Goal: Task Accomplishment & Management: Use online tool/utility

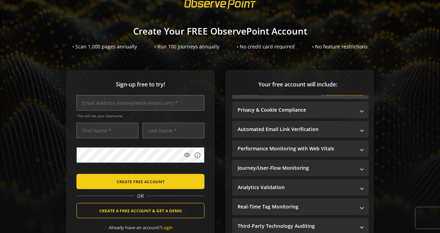
scroll to position [23, 0]
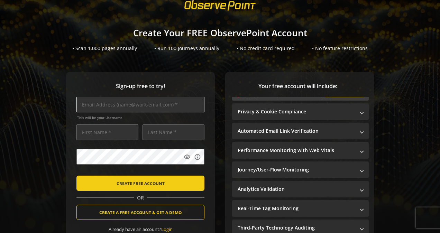
click at [140, 104] on input "text" at bounding box center [140, 105] width 128 height 16
type input "[PERSON_NAME][EMAIL_ADDRESS][PERSON_NAME][DOMAIN_NAME]"
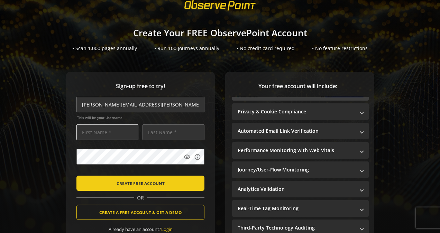
click at [109, 138] on input "text" at bounding box center [107, 132] width 62 height 16
type input "[PERSON_NAME]"
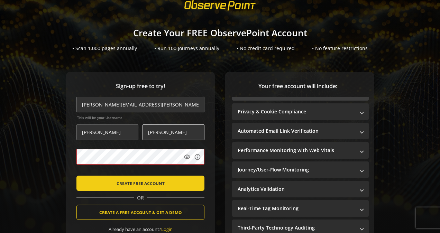
click at [185, 135] on input "[PERSON_NAME]" at bounding box center [173, 132] width 62 height 16
click at [18, 165] on div "Sign-up free to try! [PERSON_NAME][EMAIL_ADDRESS][PERSON_NAME][DOMAIN_NAME] Thi…" at bounding box center [219, 180] width 423 height 216
drag, startPoint x: 185, startPoint y: 129, endPoint x: 68, endPoint y: 154, distance: 118.7
click at [68, 154] on div "Sign-up free to try! [PERSON_NAME][EMAIL_ADDRESS][PERSON_NAME][DOMAIN_NAME] Thi…" at bounding box center [140, 166] width 149 height 188
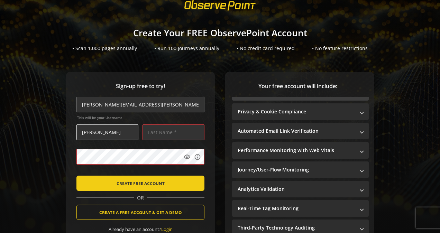
drag, startPoint x: 110, startPoint y: 129, endPoint x: 95, endPoint y: 134, distance: 15.7
click at [95, 134] on input "[PERSON_NAME]" at bounding box center [107, 132] width 62 height 16
type input "[PERSON_NAME]"
click at [178, 131] on input "text" at bounding box center [173, 132] width 62 height 16
type input "[PERSON_NAME]"
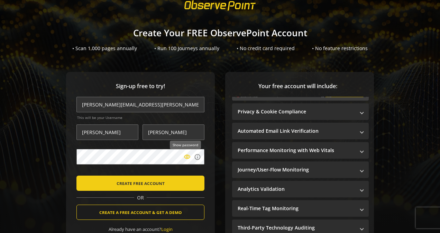
click at [185, 158] on mat-icon "visibility" at bounding box center [186, 156] width 7 height 7
click at [185, 158] on mat-icon "visibility_off" at bounding box center [186, 156] width 7 height 7
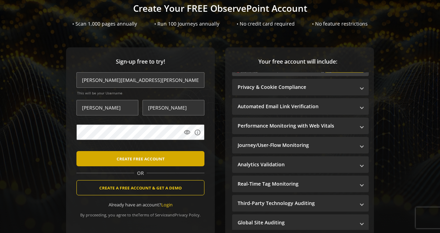
scroll to position [39, 0]
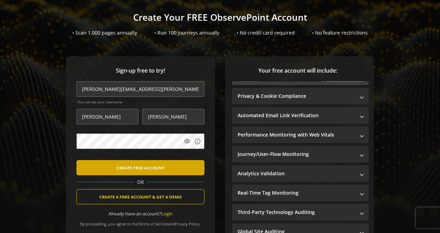
click at [148, 169] on span "CREATE FREE ACCOUNT" at bounding box center [140, 167] width 48 height 12
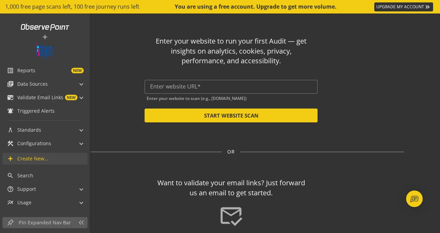
click at [18, 158] on span "Create New..." at bounding box center [32, 158] width 31 height 7
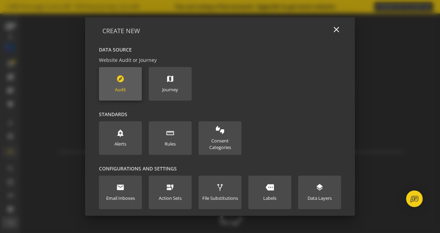
click at [121, 86] on div "Audit" at bounding box center [120, 89] width 11 height 7
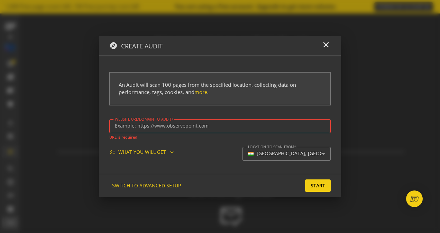
click at [166, 150] on div "checklist WHAT YOU WILL GET expand_more" at bounding box center [144, 152] width 71 height 7
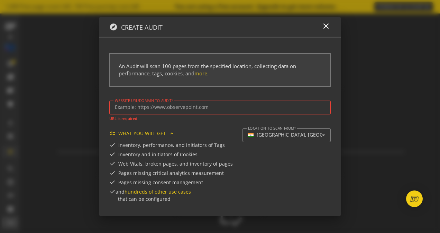
click at [165, 135] on div "checklist WHAT YOU WILL GET expand_less" at bounding box center [144, 133] width 71 height 7
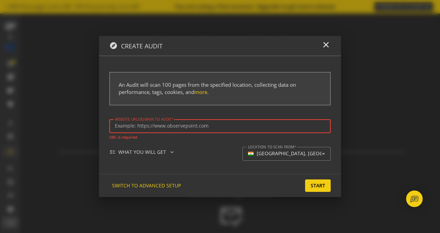
click at [137, 125] on input "Website url/domain to Audit" at bounding box center [220, 126] width 210 height 6
paste input "[URL][DOMAIN_NAME]"
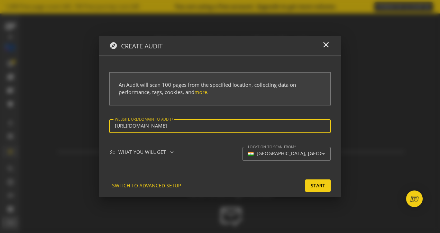
type input "[URL][DOMAIN_NAME]"
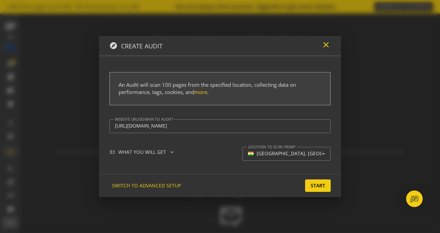
click at [323, 44] on mat-icon "close" at bounding box center [325, 44] width 9 height 9
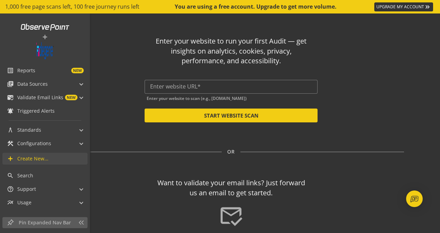
click at [13, 158] on mat-icon "add" at bounding box center [10, 158] width 7 height 7
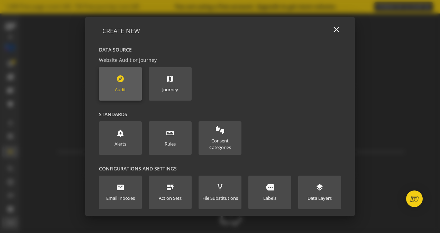
click at [110, 82] on new-data-option "explore Audit" at bounding box center [120, 84] width 43 height 34
click at [121, 84] on div "explore Audit" at bounding box center [120, 84] width 11 height 18
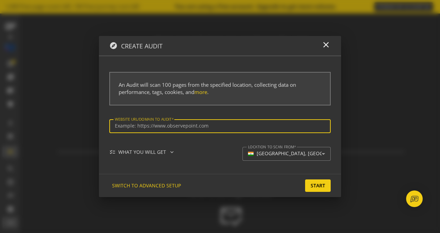
click at [133, 126] on input "Website url/domain to Audit" at bounding box center [220, 126] width 210 height 6
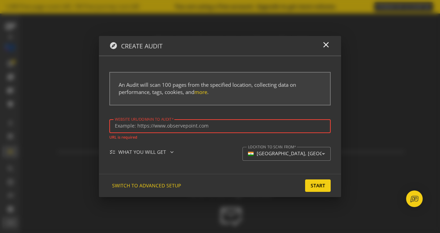
paste input "[URL][DOMAIN_NAME]"
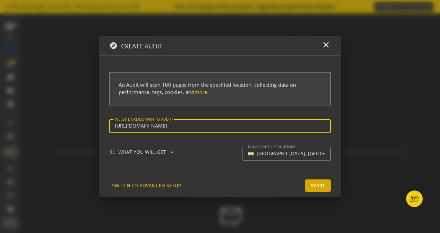
type input "[URL][DOMAIN_NAME]"
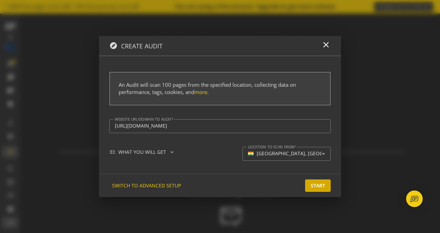
click at [313, 183] on span "Start" at bounding box center [317, 185] width 15 height 12
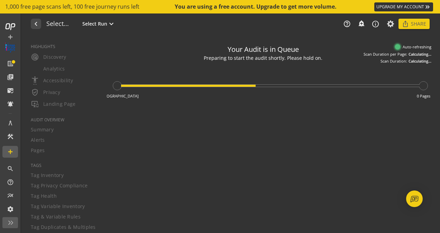
type textarea "Notes can include: -a description of what this audit is validating -changes in …"
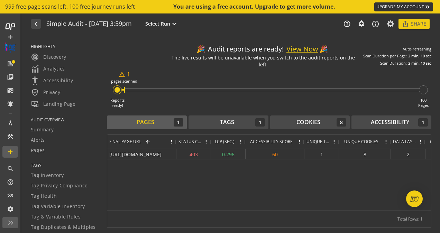
click at [388, 8] on link "UPGRADE MY ACCOUNT keyboard_double_arrow_right" at bounding box center [403, 6] width 59 height 9
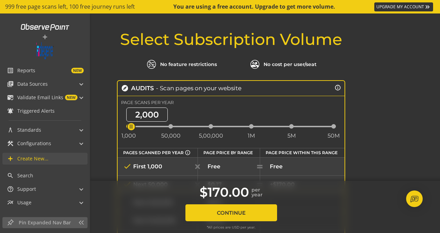
click at [11, 156] on mat-icon "add" at bounding box center [10, 158] width 7 height 7
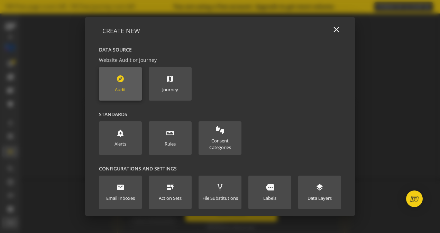
click at [104, 100] on new-data-option "explore Audit" at bounding box center [120, 84] width 43 height 34
click at [113, 94] on new-data-option "explore Audit" at bounding box center [120, 84] width 43 height 34
click at [120, 81] on mat-icon "explore" at bounding box center [120, 79] width 8 height 8
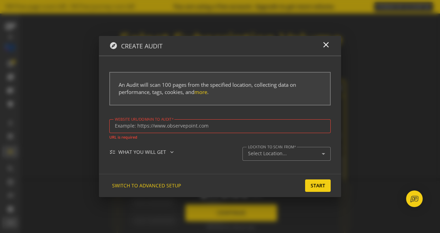
click at [120, 81] on div "An Audit will scan 100 pages from the specified location, collecting data on pe…" at bounding box center [219, 89] width 221 height 34
click at [242, 100] on div "An Audit will scan 100 pages from the specified location, collecting data on pe…" at bounding box center [219, 89] width 221 height 34
click at [160, 187] on span "SWITCH TO ADVANCED SETUP" at bounding box center [146, 185] width 69 height 12
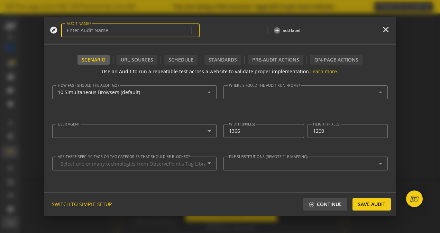
type input "Simple Audit - [DATE] 4:14pm"
type textarea "[PERSON_NAME][EMAIL_ADDRESS][PERSON_NAME][DOMAIN_NAME]"
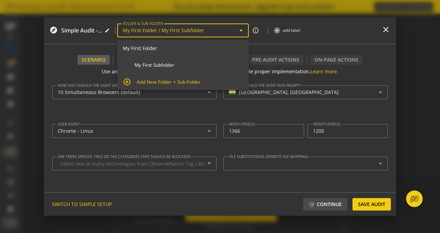
click at [225, 29] on input "My First Folder / My First Subfolder" at bounding box center [180, 31] width 114 height 6
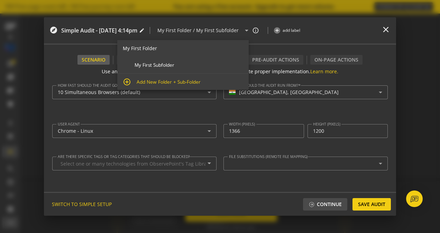
click at [323, 30] on div "0 more expand_more add_circle add label" at bounding box center [321, 30] width 96 height 19
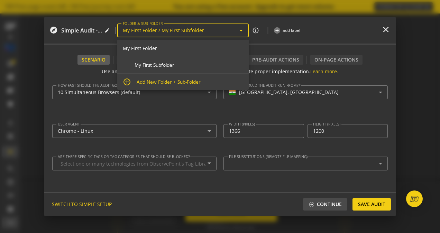
click at [235, 33] on input "My First Folder / My First Subfolder" at bounding box center [180, 31] width 114 height 6
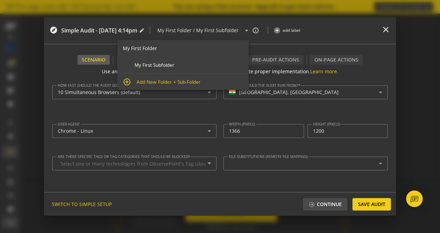
click at [332, 25] on div "0 more expand_more add_circle add label" at bounding box center [321, 30] width 96 height 19
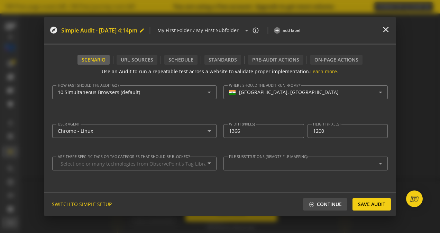
click at [132, 32] on span "Simple Audit - [DATE] 4:14pm" at bounding box center [99, 31] width 76 height 8
click at [333, 35] on div "0 more expand_more add_circle add label" at bounding box center [321, 30] width 96 height 19
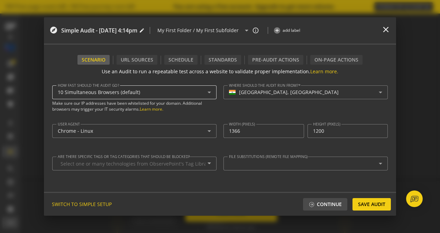
click at [195, 97] on div "10 Simultaneous Browsers (default)" at bounding box center [134, 92] width 153 height 14
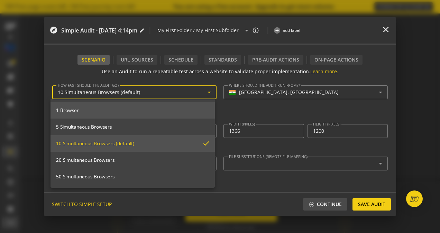
click at [155, 107] on span "1 Browser" at bounding box center [132, 110] width 153 height 6
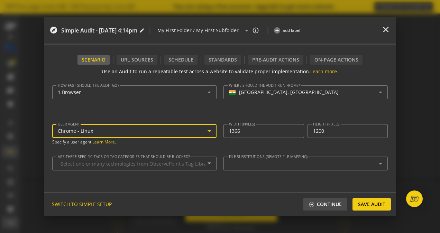
click at [113, 128] on div "Chrome - Linux" at bounding box center [134, 131] width 153 height 8
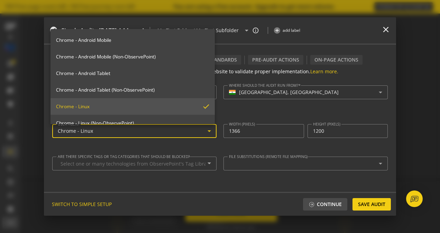
click at [113, 128] on div at bounding box center [220, 116] width 440 height 233
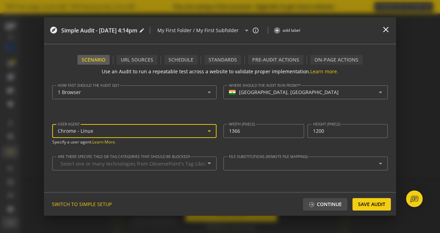
click at [113, 128] on div "Chrome - Linux" at bounding box center [134, 131] width 153 height 8
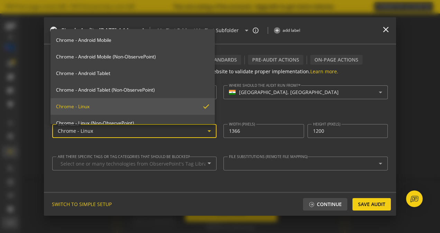
click at [113, 128] on div at bounding box center [220, 116] width 440 height 233
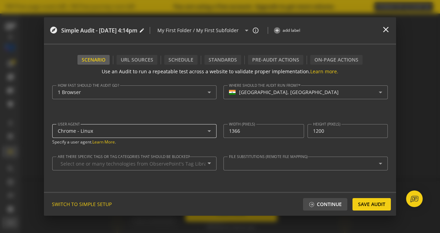
click at [178, 135] on div "Chrome - Linux" at bounding box center [134, 131] width 153 height 14
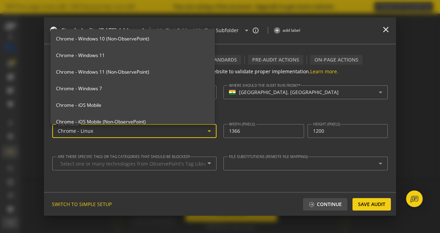
scroll to position [147, 0]
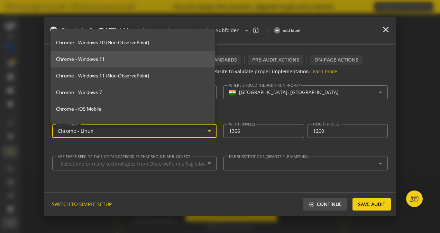
click at [149, 60] on span "Chrome - Windows 11" at bounding box center [132, 59] width 153 height 6
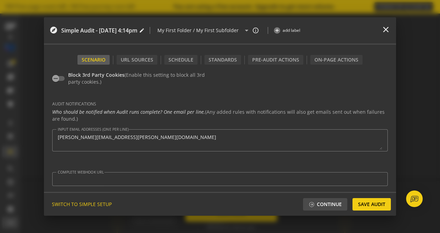
scroll to position [0, 0]
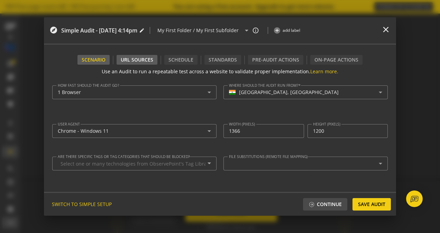
click at [127, 60] on div "URL Sources" at bounding box center [137, 59] width 32 height 7
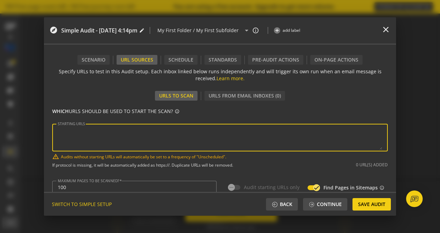
click at [85, 137] on textarea "STARTING URLS" at bounding box center [220, 137] width 324 height 24
paste textarea "[URL][DOMAIN_NAME]"
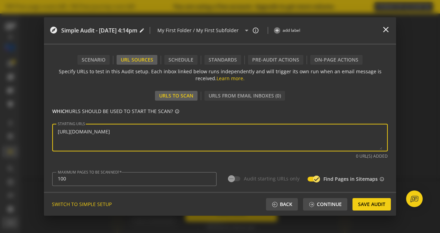
type textarea "[URL][DOMAIN_NAME]"
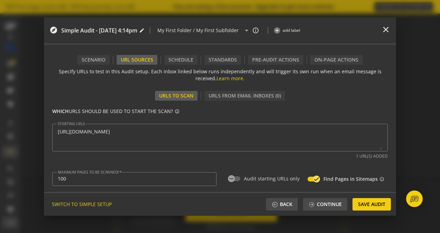
type input "^https?://([^/:\?]*\.)?[DOMAIN_NAME]([^.]|$)"
click at [182, 60] on div "Schedule" at bounding box center [180, 59] width 25 height 7
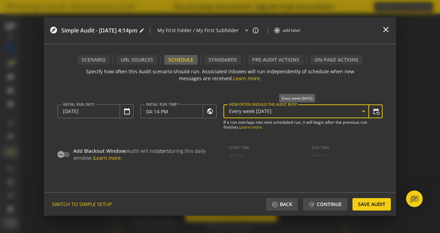
click at [247, 113] on span "Every week [DATE]" at bounding box center [250, 111] width 42 height 7
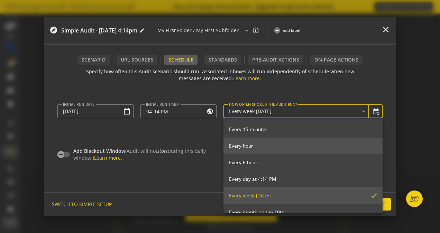
scroll to position [77, 0]
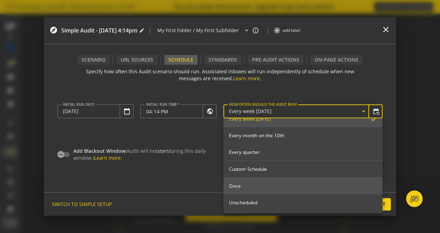
click at [240, 188] on span "Once" at bounding box center [303, 186] width 148 height 6
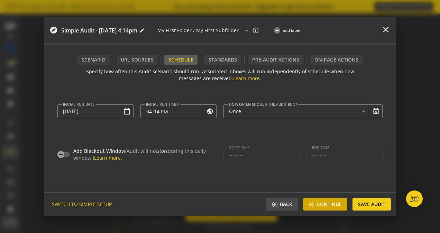
click at [312, 206] on span at bounding box center [311, 204] width 6 height 6
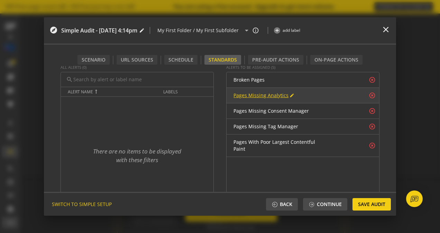
scroll to position [0, 0]
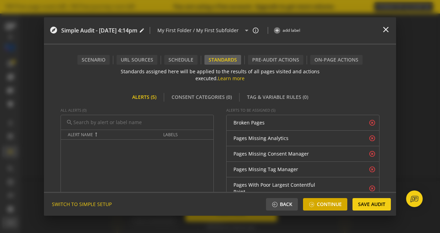
click at [315, 203] on span "Continue" at bounding box center [324, 204] width 33 height 12
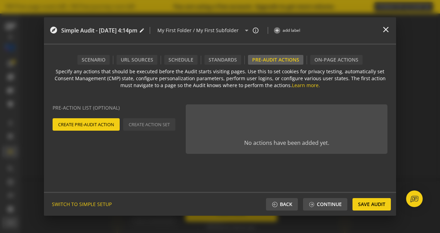
click at [167, 124] on div "Create Pre-Audit Action Create Action Set" at bounding box center [118, 124] width 135 height 12
click at [153, 124] on div "Create Pre-Audit Action Create Action Set" at bounding box center [118, 124] width 135 height 12
click at [100, 123] on span "Create Pre-Audit Action" at bounding box center [86, 124] width 56 height 12
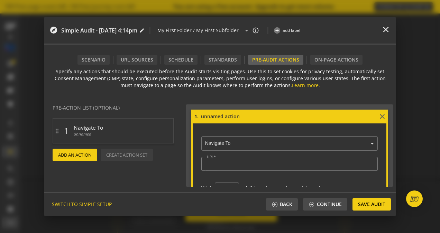
click at [385, 114] on mat-icon "close" at bounding box center [382, 116] width 8 height 8
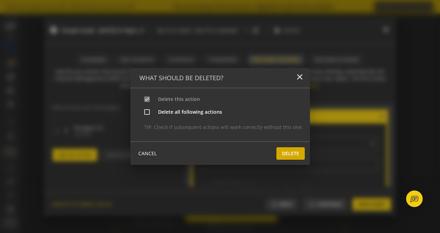
click at [278, 147] on span at bounding box center [290, 153] width 28 height 17
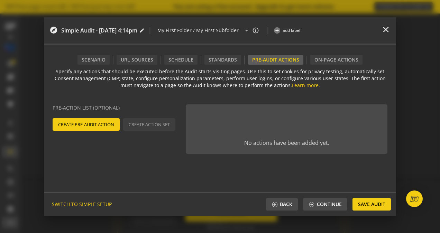
click at [141, 122] on div "Create Pre-Audit Action Create Action Set" at bounding box center [118, 124] width 135 height 12
click at [98, 126] on span "Create Pre-Audit Action" at bounding box center [86, 124] width 56 height 12
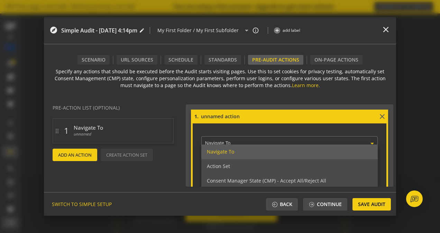
click at [247, 143] on input "text" at bounding box center [291, 144] width 173 height 6
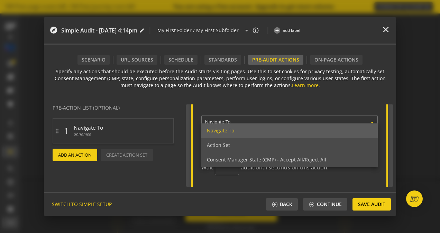
scroll to position [22, 0]
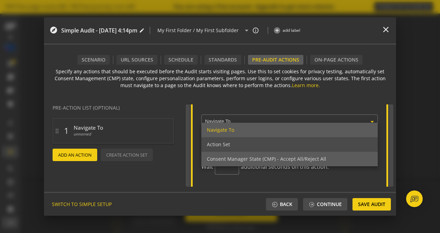
click at [248, 155] on span "Consent Manager State (CMP) - Accept All/Reject All" at bounding box center [266, 158] width 119 height 7
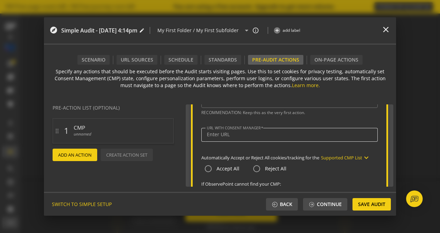
scroll to position [43, 0]
click at [224, 139] on div at bounding box center [289, 134] width 165 height 14
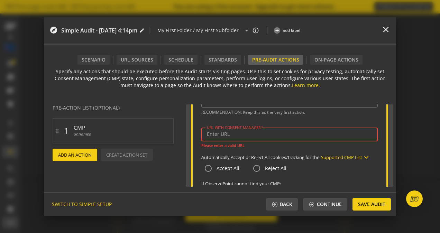
paste input "[URL][DOMAIN_NAME]"
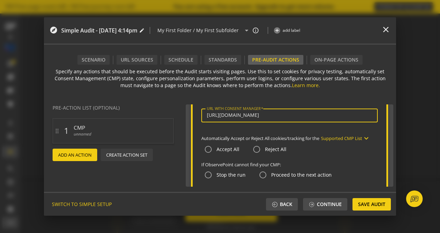
scroll to position [63, 0]
type input "[URL][DOMAIN_NAME]"
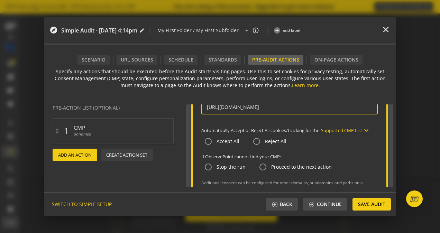
scroll to position [95, 0]
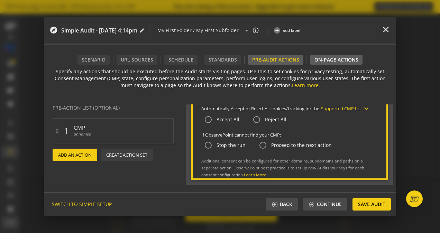
click at [320, 58] on div "On-Page Actions" at bounding box center [336, 59] width 44 height 7
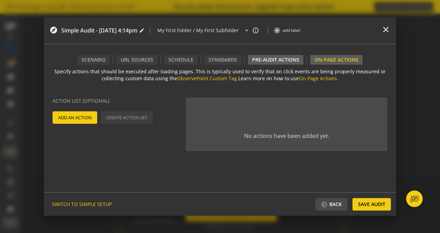
click at [294, 60] on div "Pre-audit Actions" at bounding box center [275, 59] width 47 height 7
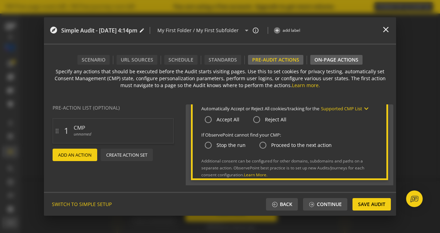
click at [335, 59] on div "On-Page Actions" at bounding box center [336, 59] width 44 height 7
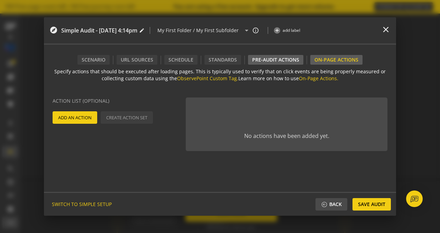
click at [294, 60] on div "Pre-audit Actions" at bounding box center [275, 59] width 47 height 7
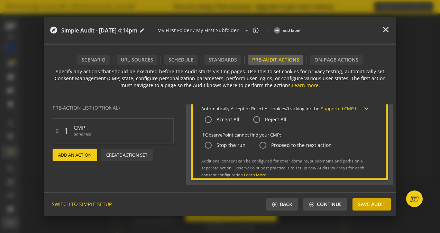
click at [382, 201] on span "Save Audit" at bounding box center [371, 204] width 27 height 12
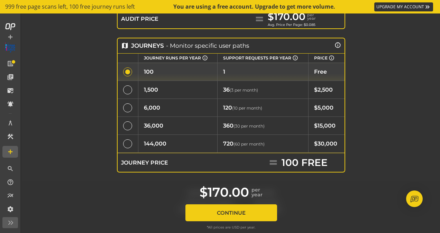
scroll to position [303, 0]
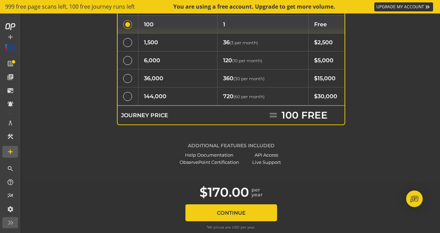
click at [240, 217] on button "Continue" at bounding box center [231, 212] width 92 height 17
